Goal: Information Seeking & Learning: Learn about a topic

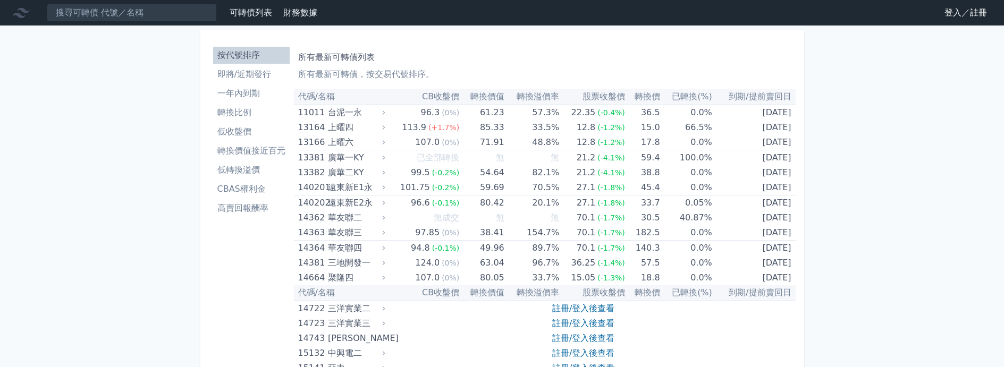
click at [953, 15] on link "登入／註冊" at bounding box center [966, 12] width 60 height 17
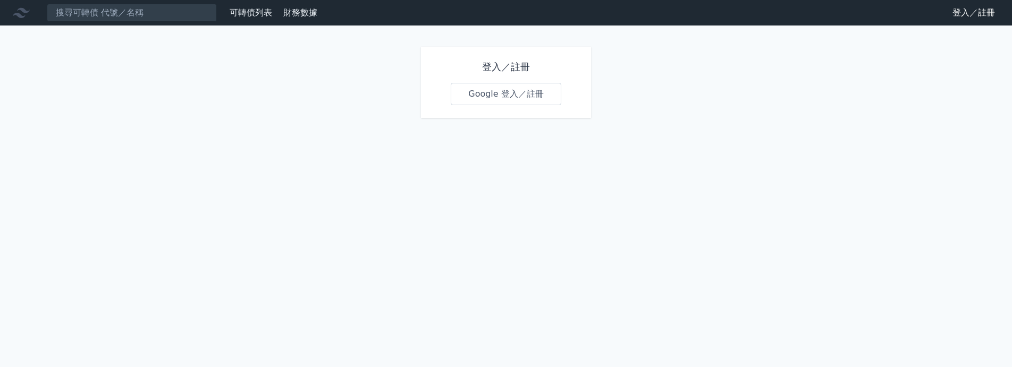
click at [524, 106] on div "登入／註冊 Google 登入／註冊" at bounding box center [506, 82] width 170 height 71
click at [532, 91] on link "Google 登入／註冊" at bounding box center [506, 94] width 111 height 22
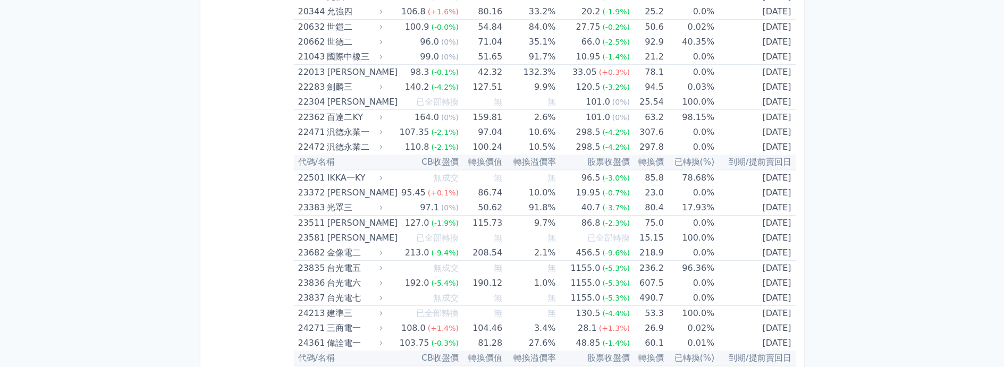
scroll to position [744, 0]
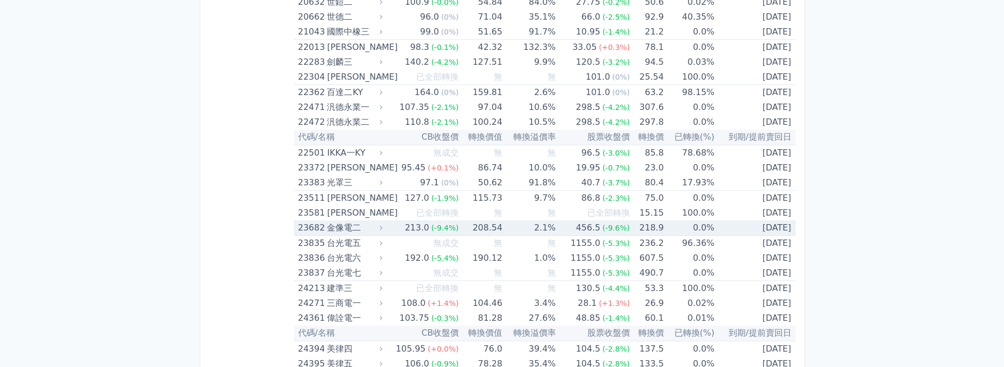
click at [329, 230] on div "金像電二" at bounding box center [353, 228] width 53 height 15
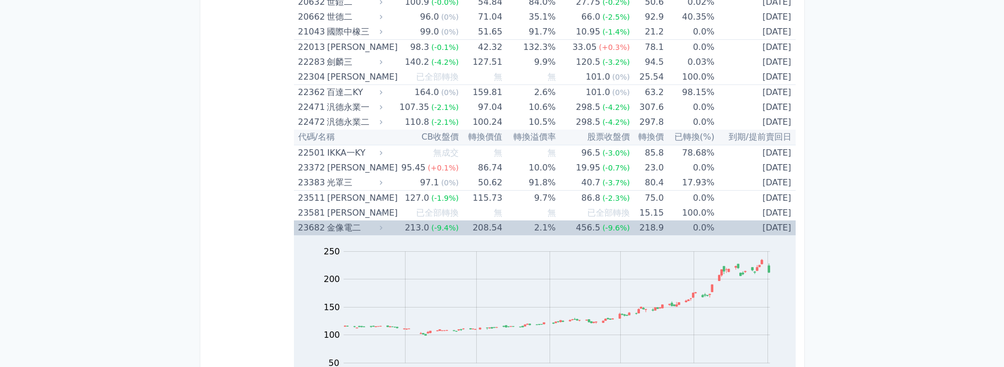
click at [311, 229] on div "23682" at bounding box center [311, 228] width 27 height 15
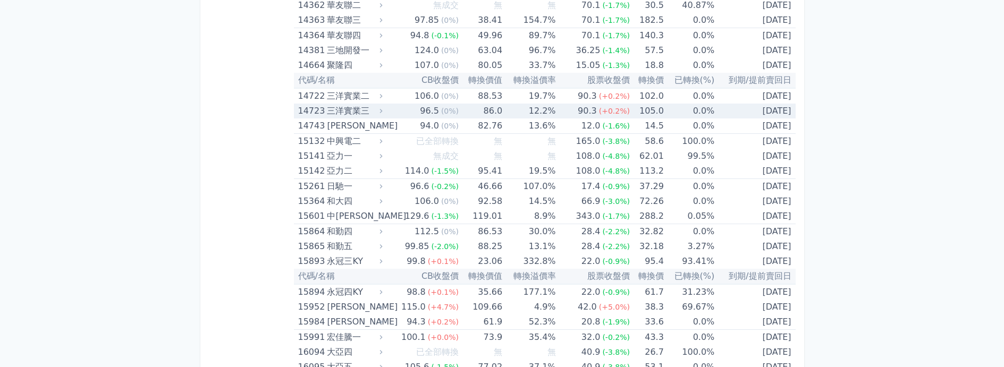
scroll to position [0, 0]
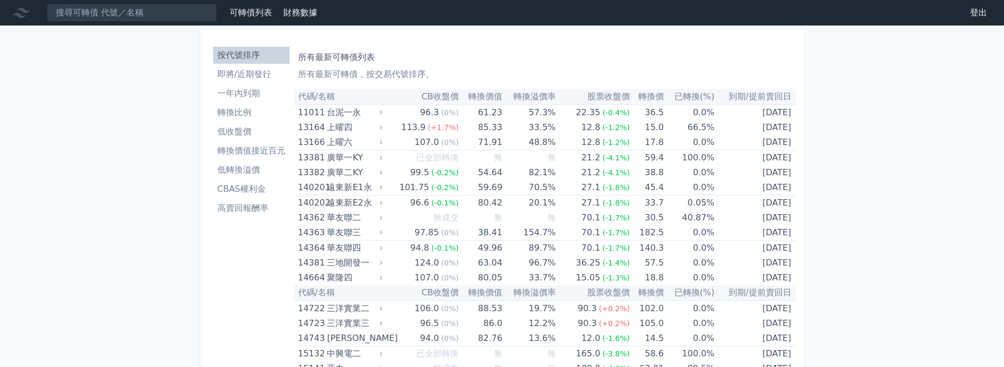
click at [259, 77] on li "即將/近期發行" at bounding box center [251, 74] width 77 height 13
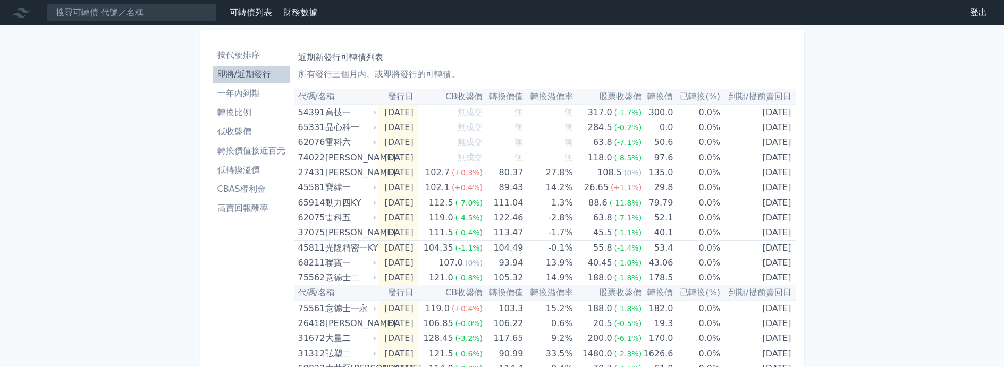
click at [233, 96] on li "一年內到期" at bounding box center [251, 93] width 77 height 13
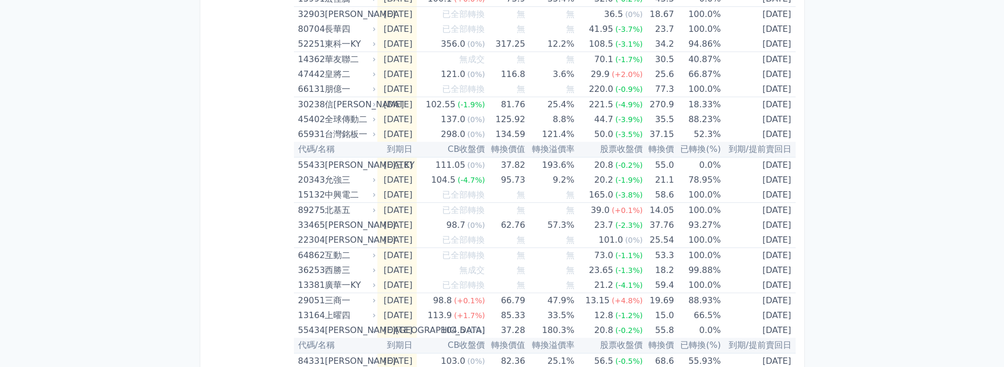
scroll to position [744, 0]
